Goal: Find specific page/section: Find specific page/section

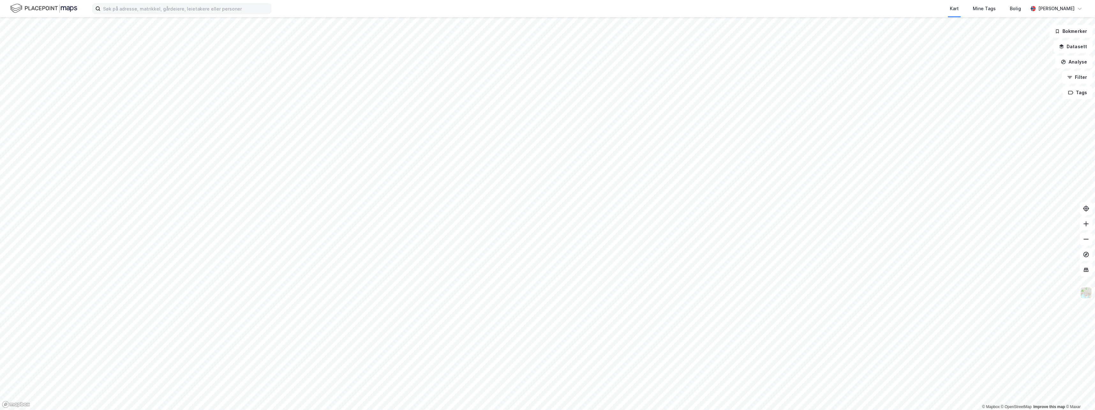
click at [148, 13] on label at bounding box center [182, 9] width 179 height 10
click at [148, 13] on input at bounding box center [185, 9] width 170 height 10
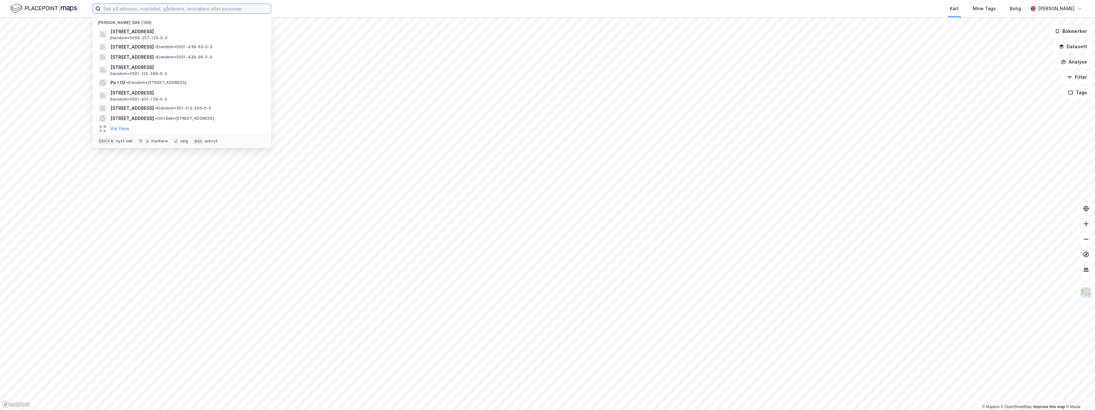
paste input "Havnegata 47"
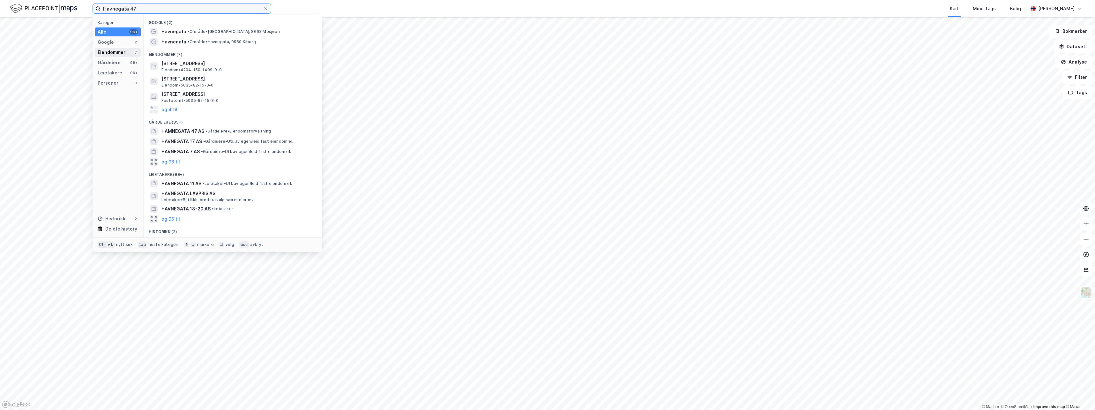
type input "Havnegata 47"
click at [119, 52] on div "Eiendommer" at bounding box center [112, 52] width 28 height 8
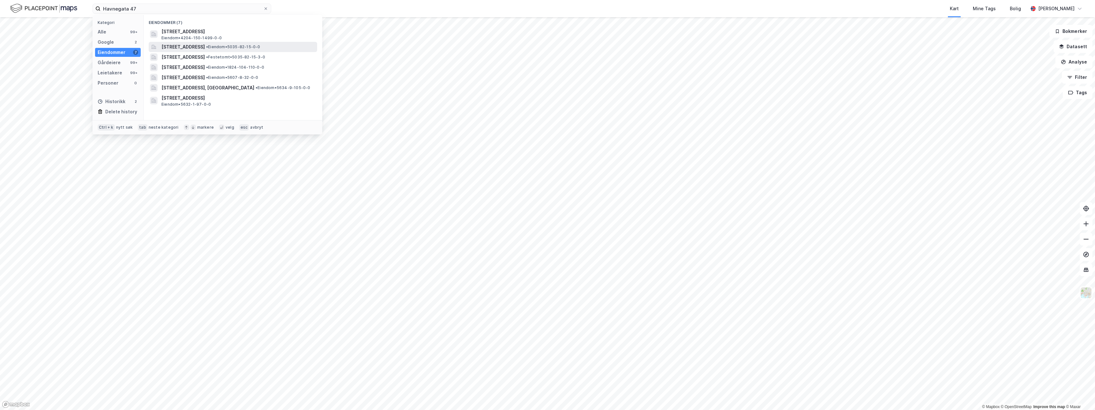
click at [205, 48] on span "[STREET_ADDRESS]" at bounding box center [182, 47] width 43 height 8
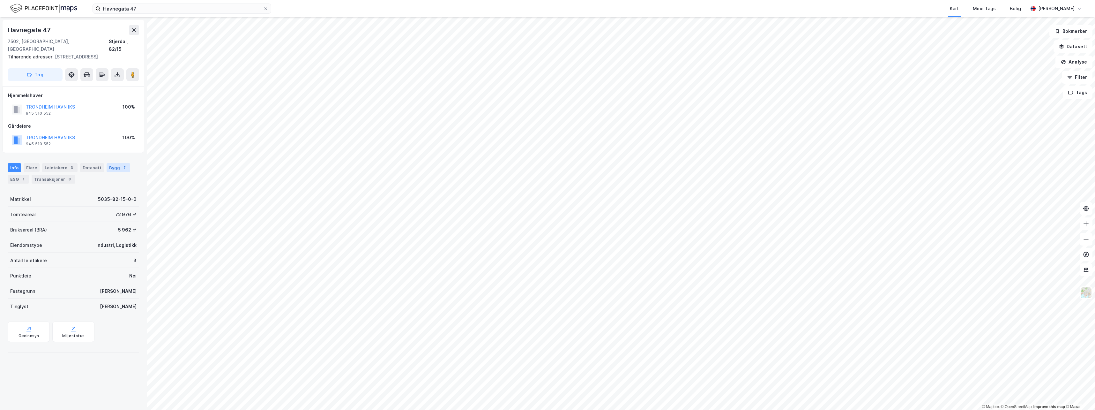
click at [112, 169] on div "Bygg 7" at bounding box center [119, 167] width 24 height 9
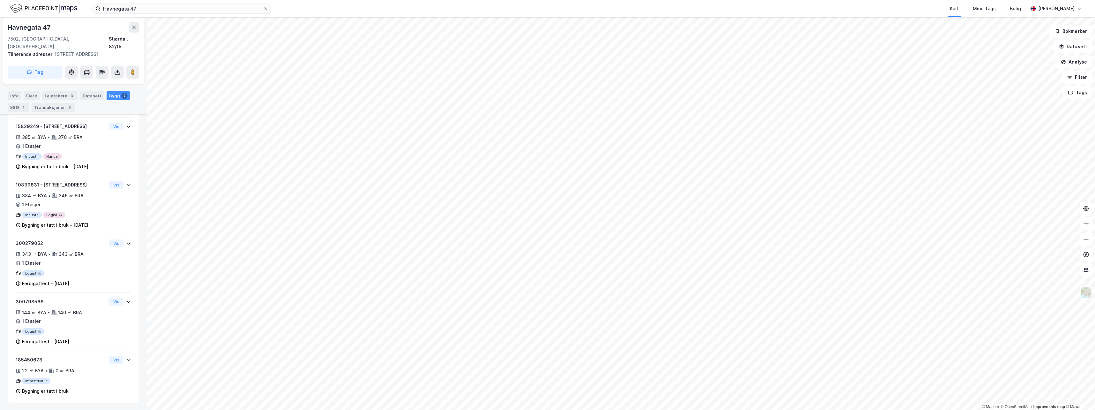
scroll to position [231, 0]
